Goal: Information Seeking & Learning: Learn about a topic

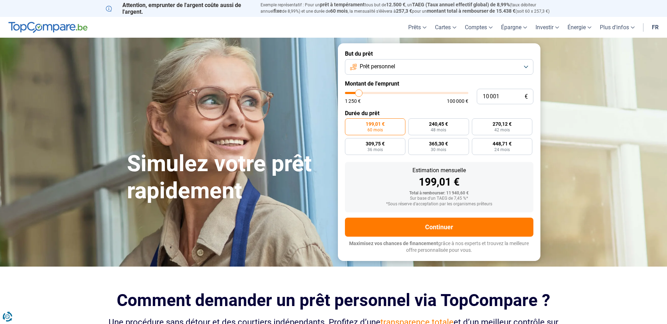
type input "9 500"
type input "9500"
type input "10 250"
type input "10250"
type input "11 000"
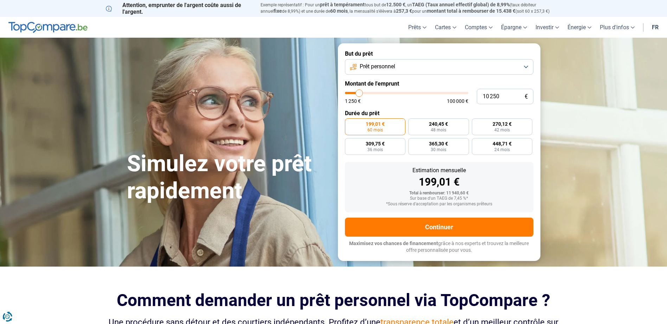
type input "11000"
type input "11 750"
type input "11750"
type input "12 500"
type input "12500"
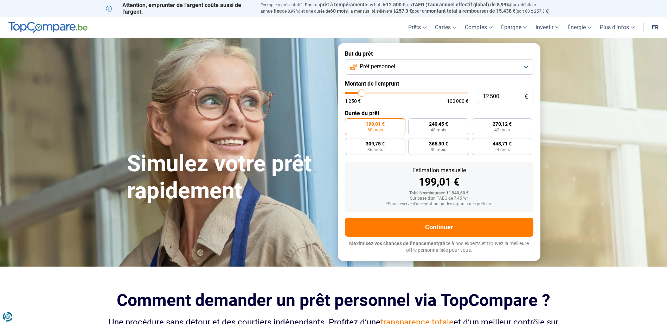
type input "13 000"
type input "13000"
type input "14 000"
type input "14000"
type input "14 250"
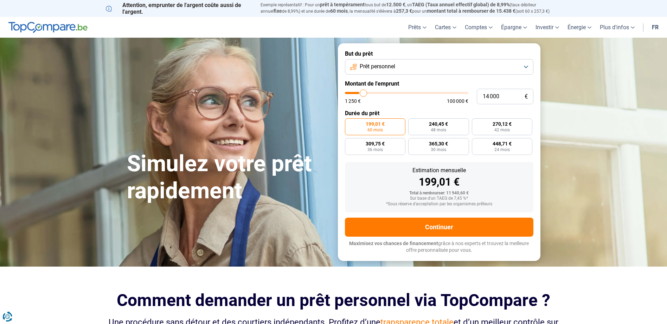
type input "14250"
type input "14 750"
type input "14750"
type input "15 750"
type input "15750"
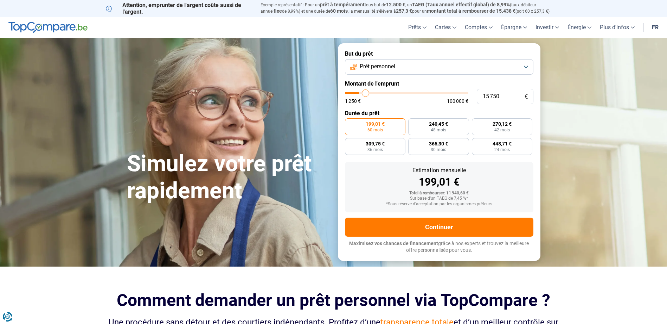
type input "17 000"
type input "17000"
type input "19 750"
type input "19750"
type input "20 500"
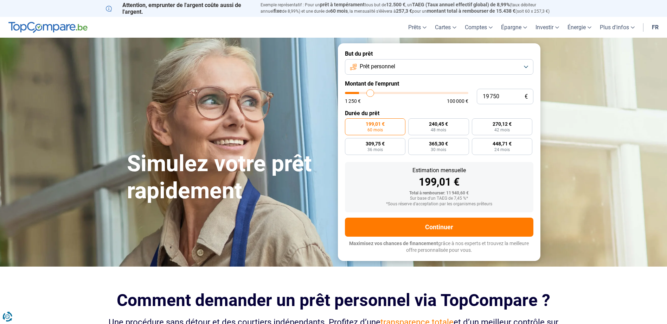
type input "20500"
type input "21 250"
type input "21250"
type input "22 000"
type input "22000"
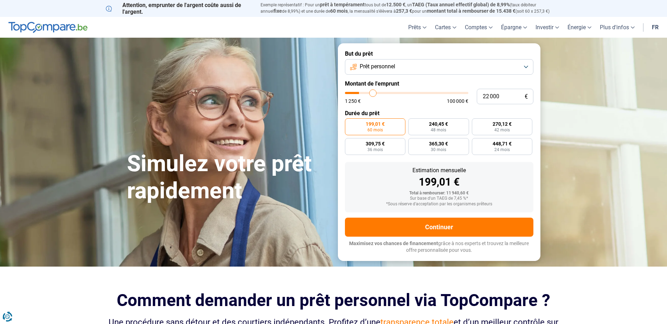
type input "22 250"
type input "22250"
type input "22 750"
type input "22750"
type input "23 000"
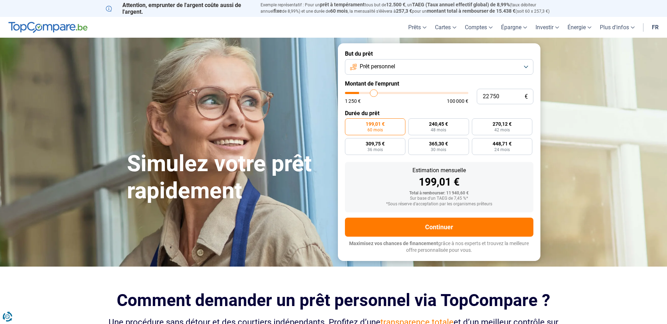
type input "23000"
type input "23 250"
type input "23250"
type input "23 500"
type input "23500"
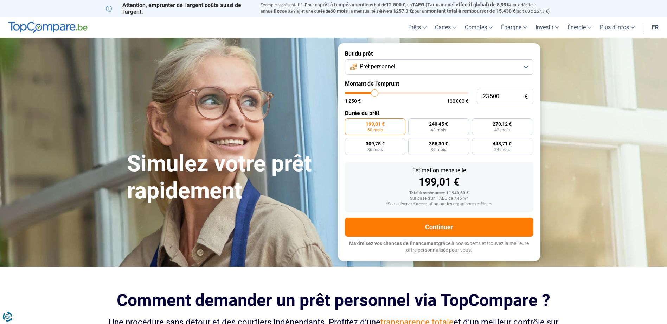
type input "24 250"
type input "24250"
type input "24 750"
type input "24750"
type input "25 000"
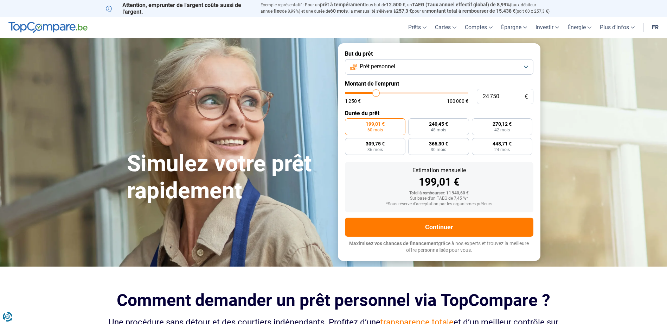
type input "25000"
type input "25 250"
type input "25250"
type input "25 750"
type input "25750"
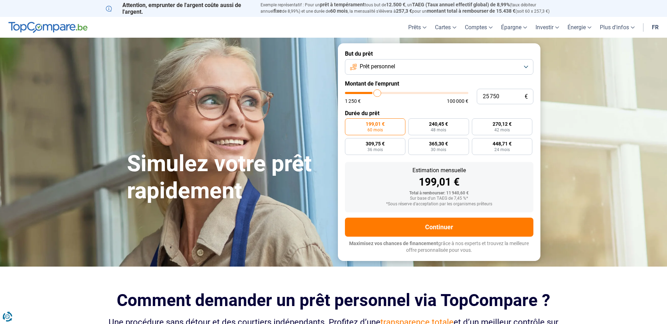
type input "26 000"
type input "26000"
type input "25 750"
type input "25750"
type input "25 250"
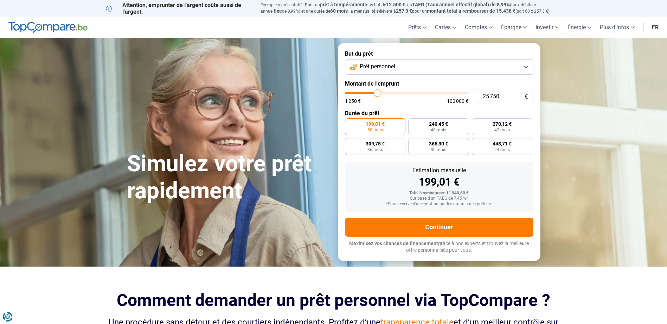
type input "25250"
type input "25 000"
type input "25000"
type input "24 750"
type input "24750"
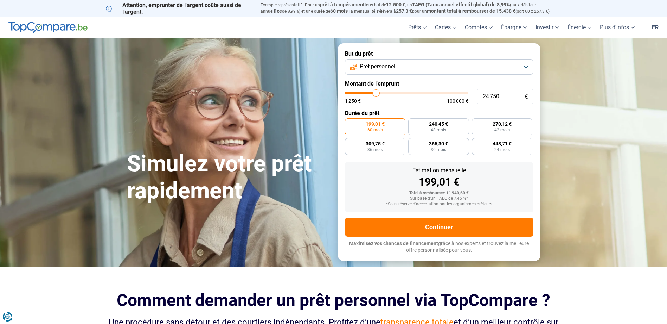
type input "24 500"
type input "24500"
type input "24 250"
type input "24250"
type input "23 750"
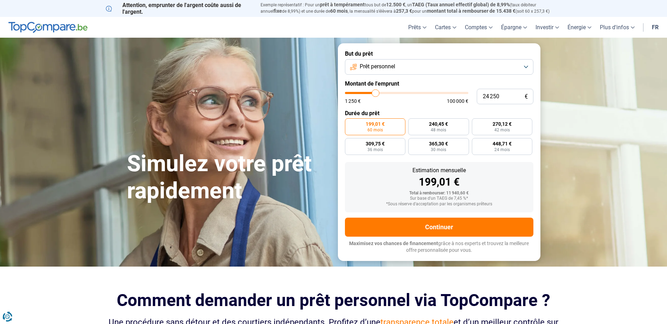
type input "23750"
type input "23 500"
type input "23500"
type input "23 250"
type input "23250"
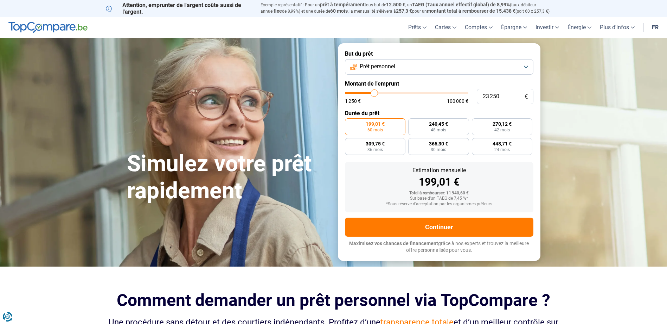
type input "23 000"
type input "23000"
type input "22 750"
type input "22750"
type input "22 000"
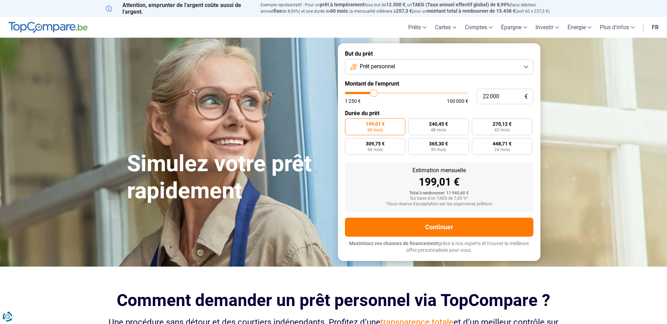
type input "22000"
type input "21 750"
type input "21750"
type input "21 500"
type input "21500"
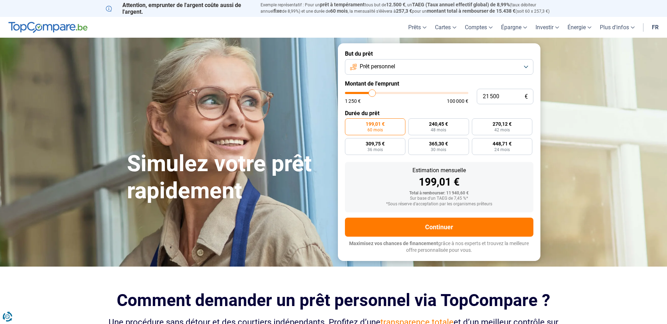
type input "21 250"
type input "21250"
type input "20 750"
type input "20750"
type input "20 250"
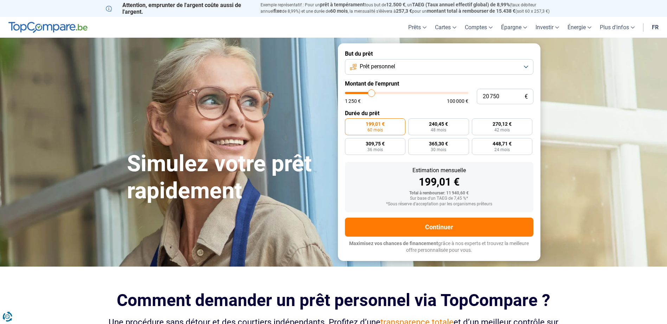
type input "20250"
type input "20 000"
type input "20000"
type input "19 750"
type input "19750"
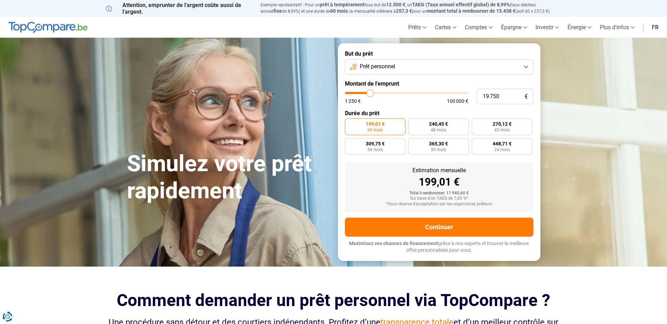
type input "19 250"
type input "19250"
type input "19 000"
type input "19000"
type input "18 500"
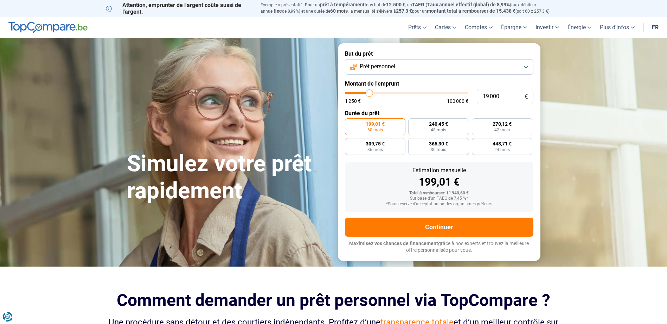
type input "18500"
type input "18 000"
type input "18000"
type input "18 500"
type input "18500"
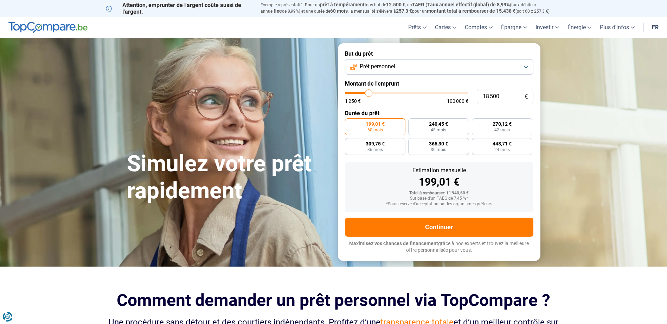
type input "18 750"
type input "18750"
type input "19 000"
drag, startPoint x: 358, startPoint y: 90, endPoint x: 370, endPoint y: 94, distance: 12.3
type input "19000"
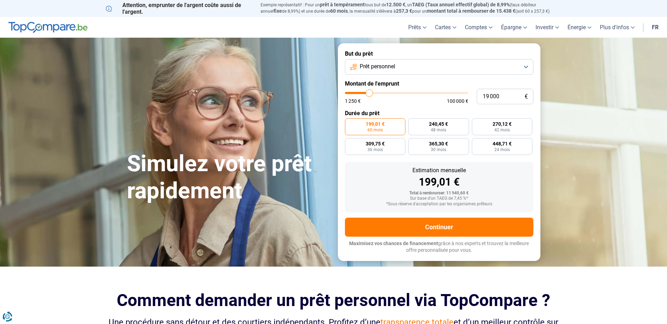
click at [370, 94] on input "range" at bounding box center [406, 93] width 123 height 2
radio input "false"
